Goal: Find contact information: Find contact information

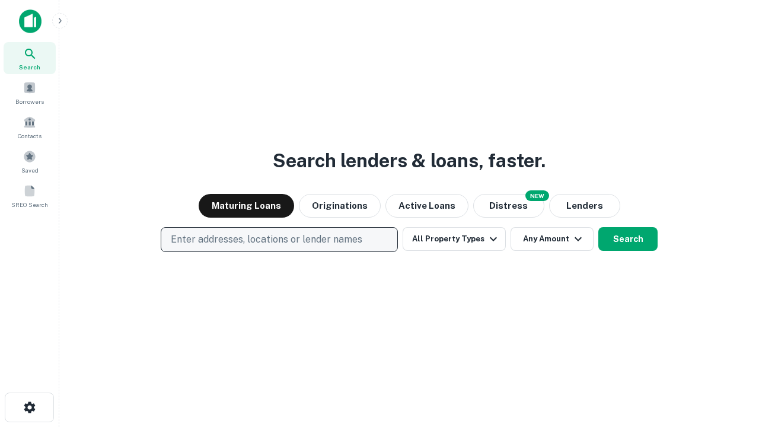
click at [279, 239] on p "Enter addresses, locations or lender names" at bounding box center [266, 239] width 191 height 14
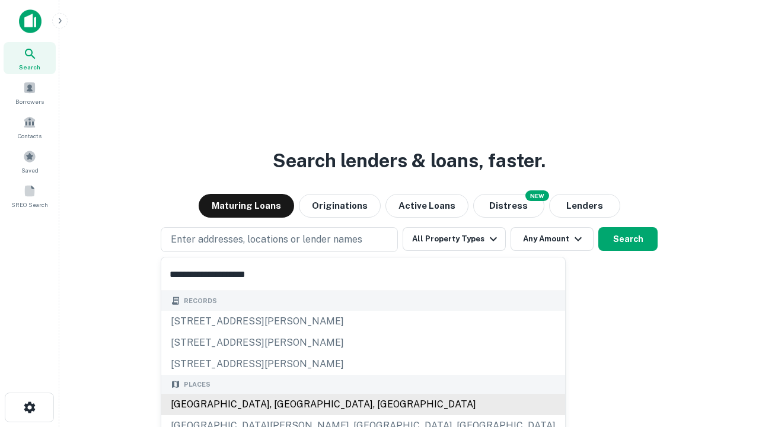
click at [283, 404] on div "[GEOGRAPHIC_DATA], [GEOGRAPHIC_DATA], [GEOGRAPHIC_DATA]" at bounding box center [363, 404] width 404 height 21
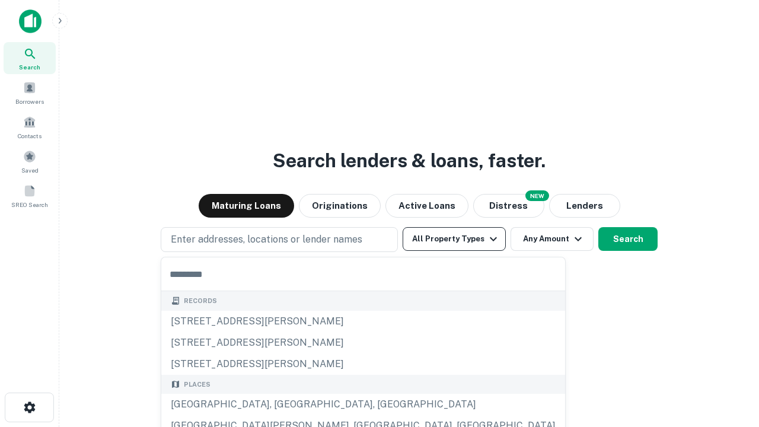
click at [454, 239] on button "All Property Types" at bounding box center [453, 239] width 103 height 24
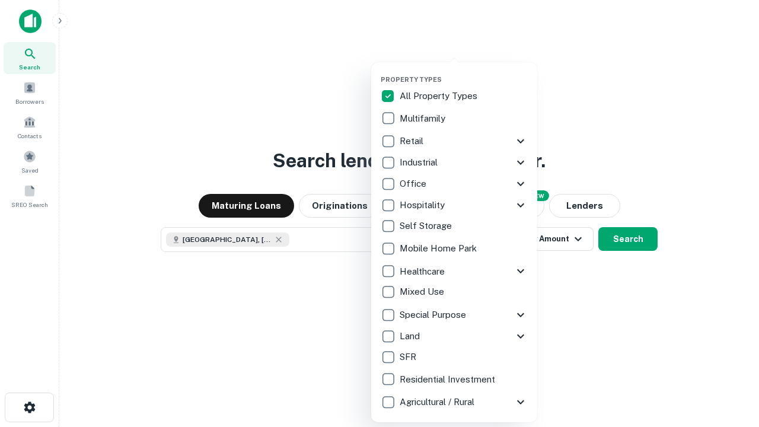
click at [463, 72] on button "button" at bounding box center [464, 72] width 166 height 1
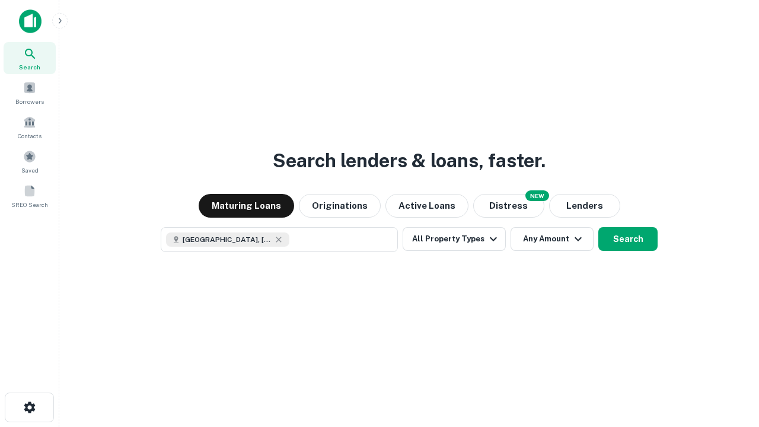
scroll to position [19, 0]
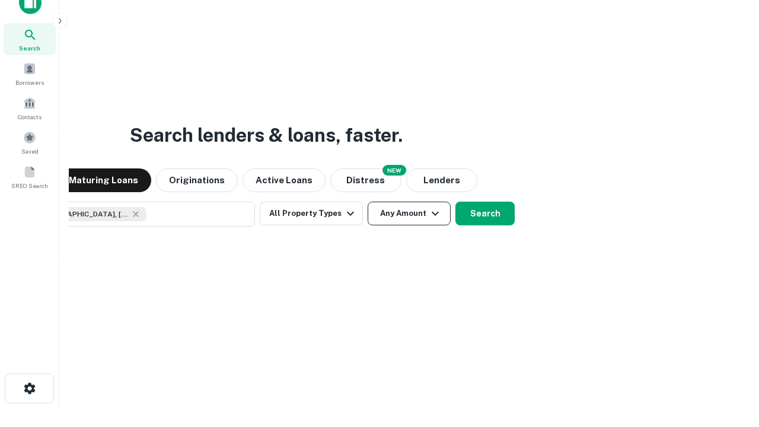
click at [367, 202] on button "Any Amount" at bounding box center [408, 214] width 83 height 24
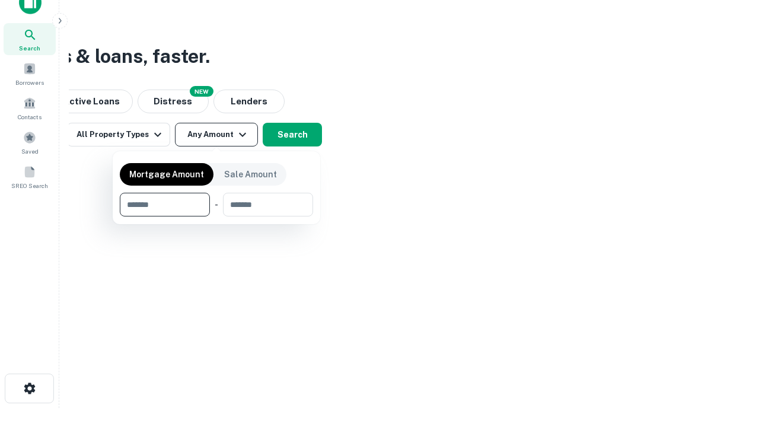
type input "*******"
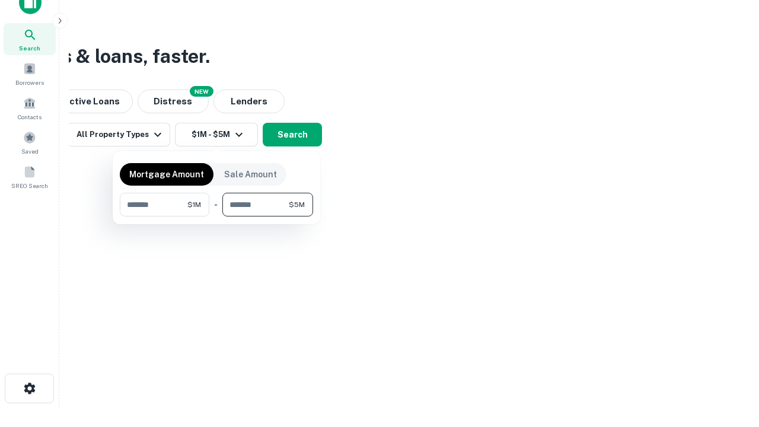
type input "*******"
click at [216, 216] on button "button" at bounding box center [216, 216] width 193 height 1
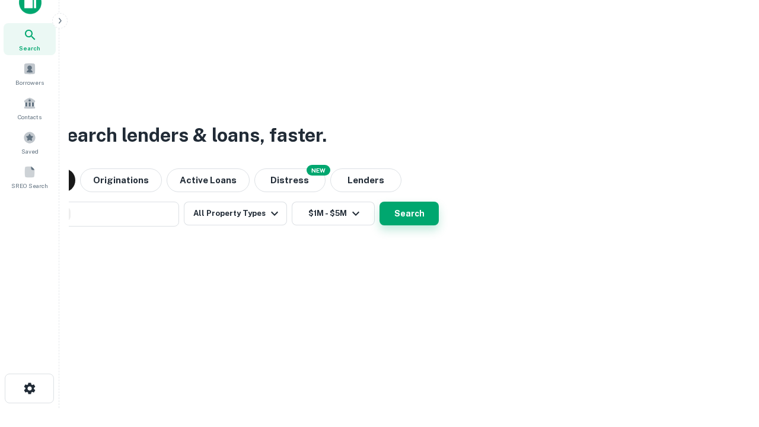
click at [379, 202] on button "Search" at bounding box center [408, 214] width 59 height 24
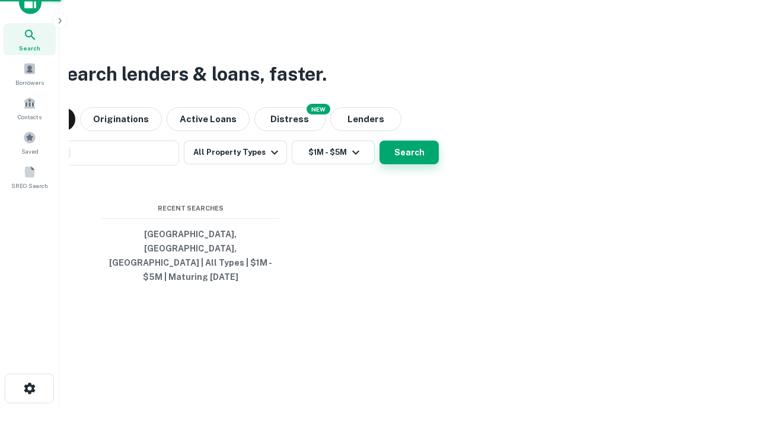
scroll to position [39, 335]
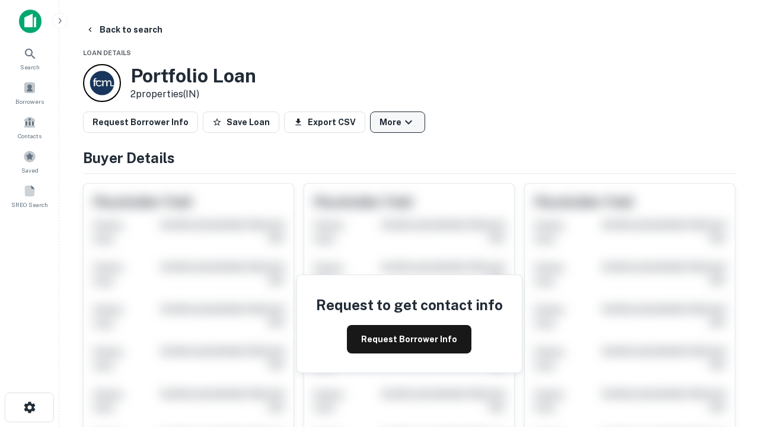
click at [397, 122] on button "More" at bounding box center [397, 121] width 55 height 21
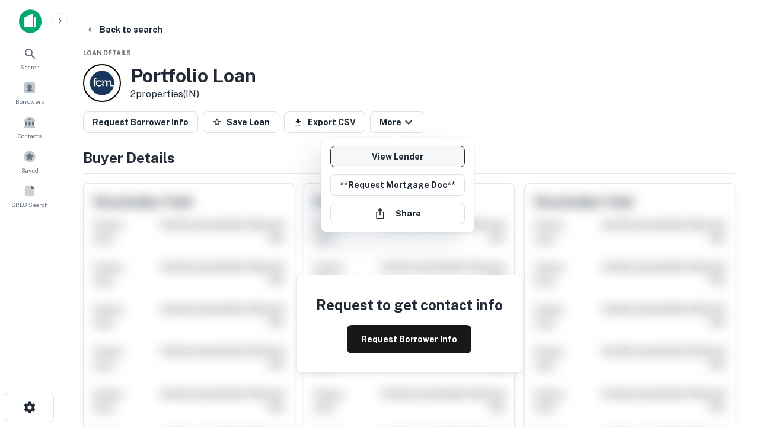
click at [397, 156] on link "View Lender" at bounding box center [397, 156] width 135 height 21
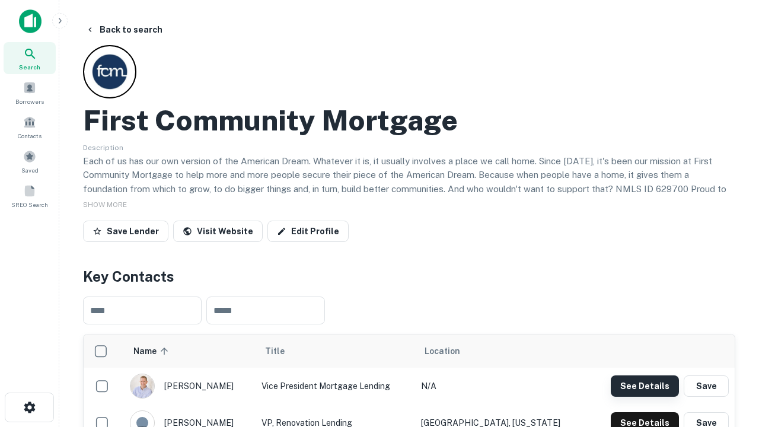
click at [644, 385] on button "See Details" at bounding box center [644, 385] width 68 height 21
click at [29, 407] on icon "button" at bounding box center [30, 407] width 14 height 14
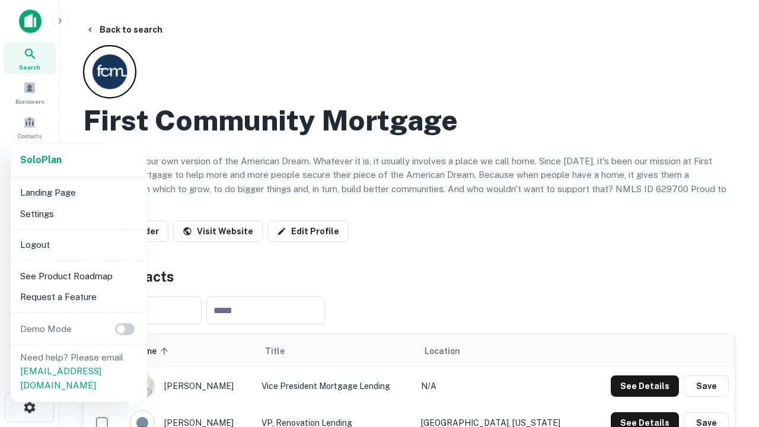
click at [78, 244] on li "Logout" at bounding box center [78, 244] width 127 height 21
